Goal: Transaction & Acquisition: Book appointment/travel/reservation

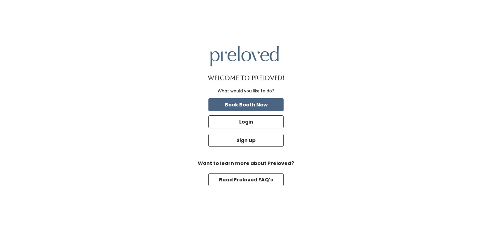
click at [259, 108] on button "Book Booth Now" at bounding box center [246, 104] width 75 height 13
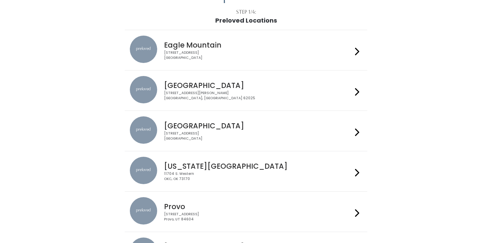
scroll to position [46, 0]
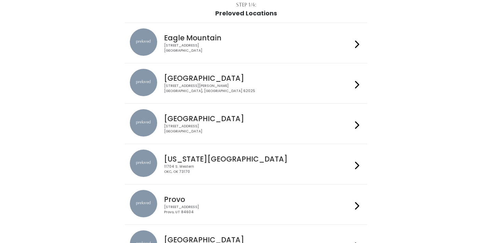
click at [277, 118] on h4 "[GEOGRAPHIC_DATA]" at bounding box center [258, 119] width 188 height 8
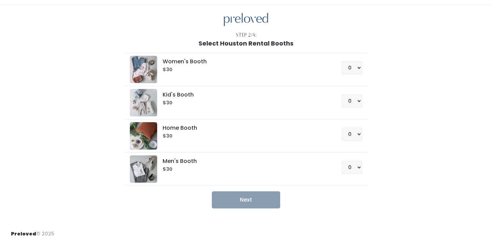
scroll to position [16, 0]
select select "1"
click at [272, 192] on button "Next" at bounding box center [246, 199] width 68 height 17
